Goal: Task Accomplishment & Management: Manage account settings

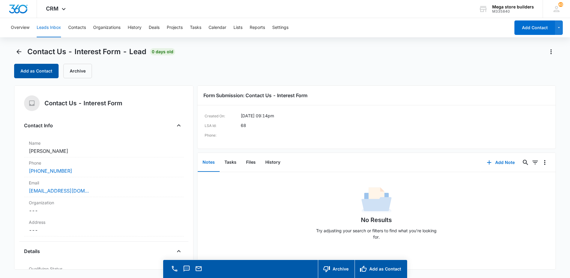
click at [45, 69] on button "Add as Contact" at bounding box center [36, 71] width 44 height 14
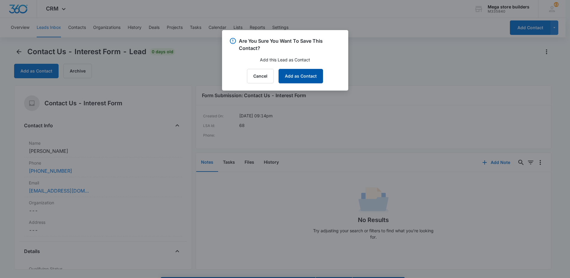
click at [300, 69] on button "Add as Contact" at bounding box center [300, 76] width 44 height 14
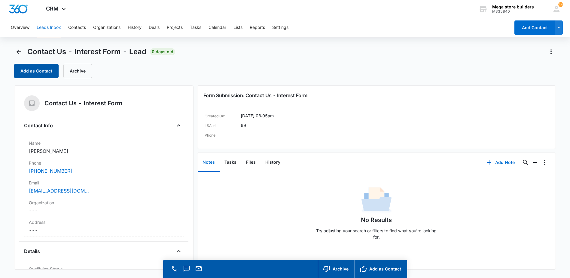
click at [40, 72] on button "Add as Contact" at bounding box center [36, 71] width 44 height 14
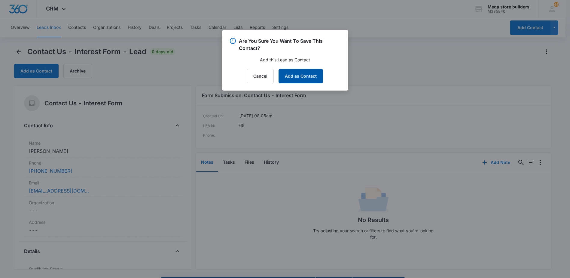
click at [309, 78] on button "Add as Contact" at bounding box center [300, 76] width 44 height 14
